Goal: Information Seeking & Learning: Learn about a topic

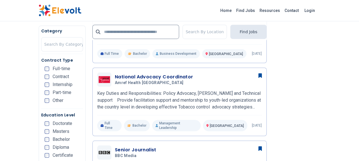
scroll to position [207, 0]
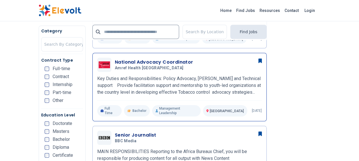
click at [152, 82] on p "Key Duties and Responsibilities: Policy Advocacy, [PERSON_NAME] and Technical s…" at bounding box center [179, 85] width 165 height 20
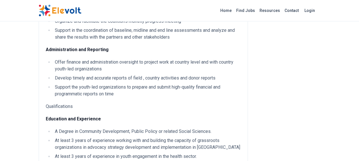
scroll to position [281, 0]
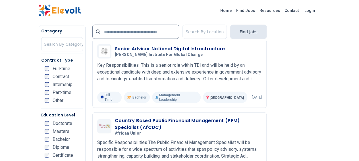
scroll to position [739, 0]
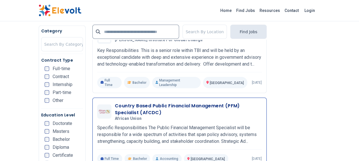
click at [143, 124] on p "Specific Responsibilities The Public Financial Management Specialist will be re…" at bounding box center [179, 134] width 165 height 20
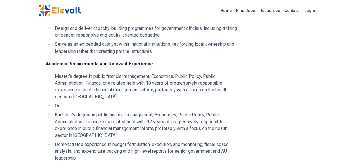
scroll to position [488, 0]
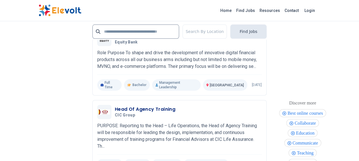
scroll to position [1389, 0]
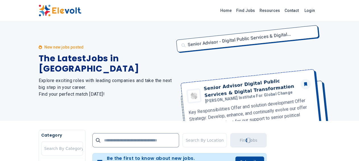
scroll to position [0, 0]
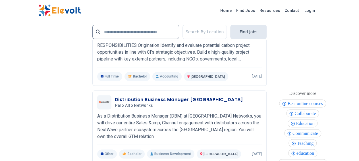
scroll to position [1448, 0]
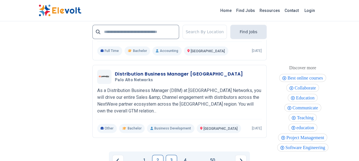
click at [173, 155] on link "3" at bounding box center [171, 160] width 11 height 11
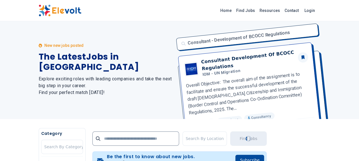
scroll to position [0, 0]
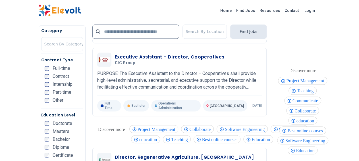
scroll to position [429, 0]
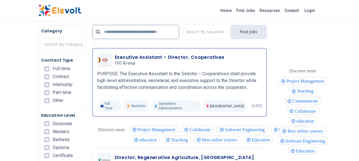
click at [212, 59] on div "Executive Assistant – Director, Cooperatives CIC group 09/04/2025 10/04/2025" at bounding box center [188, 60] width 147 height 12
click at [216, 70] on p "PURPOSE: The Executive Assistant to the Director – Cooperatives shall provide h…" at bounding box center [179, 80] width 165 height 20
click at [115, 54] on h3 "Executive Assistant – Director, Cooperatives" at bounding box center [170, 57] width 110 height 7
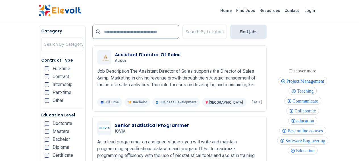
scroll to position [887, 0]
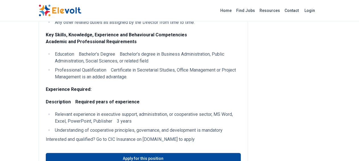
scroll to position [591, 0]
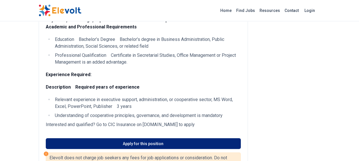
click at [168, 138] on link "Apply for this position" at bounding box center [143, 143] width 195 height 11
